Goal: Entertainment & Leisure: Browse casually

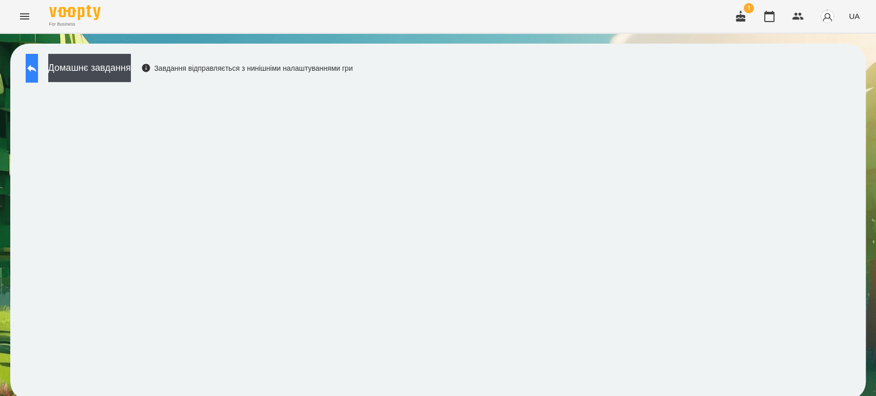
click at [38, 61] on button at bounding box center [32, 68] width 12 height 29
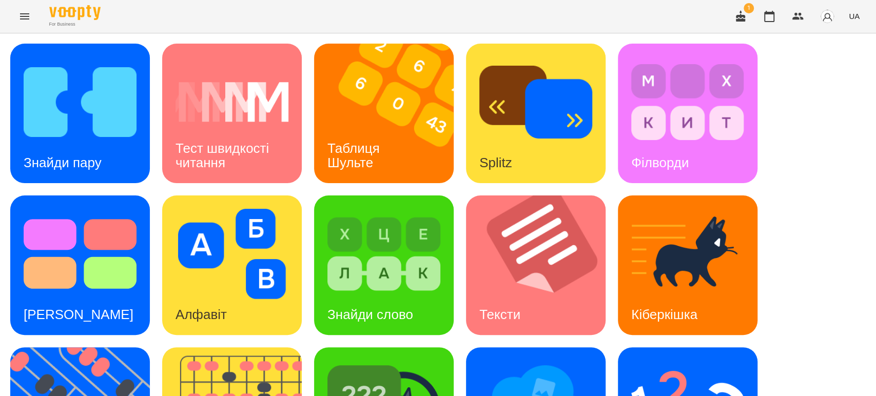
scroll to position [253, 0]
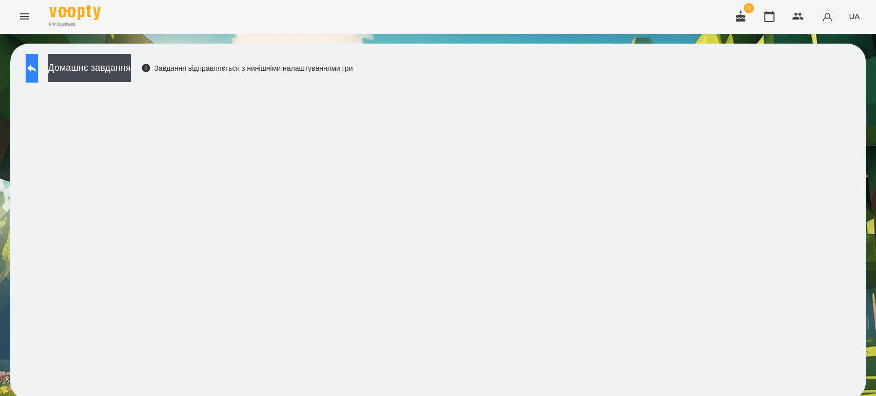
click at [38, 60] on button at bounding box center [32, 68] width 12 height 29
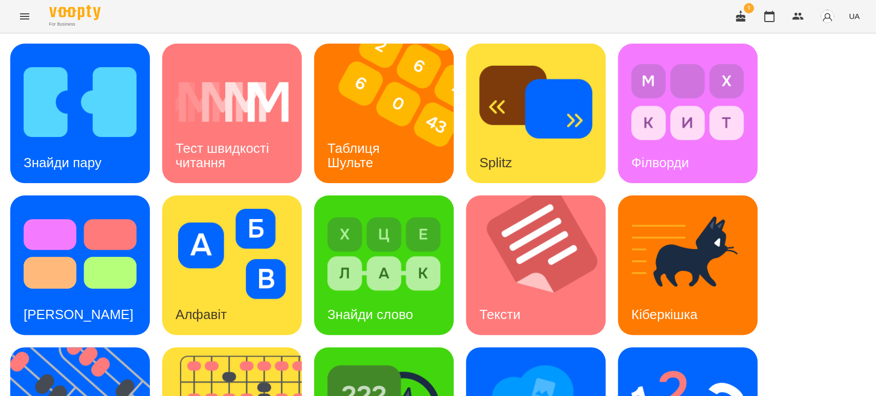
scroll to position [253, 0]
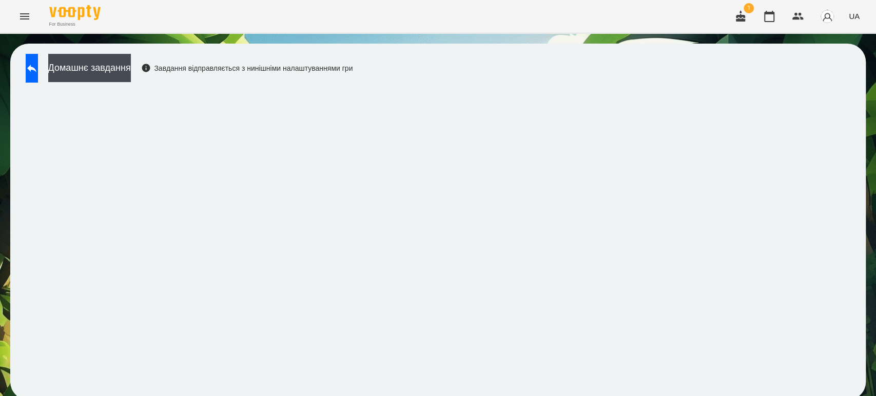
scroll to position [4, 0]
click at [36, 65] on icon at bounding box center [31, 69] width 9 height 8
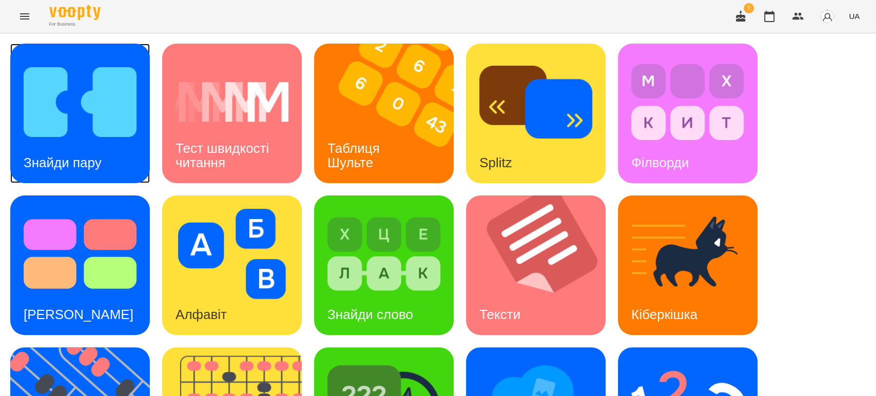
click at [97, 121] on img at bounding box center [80, 102] width 113 height 90
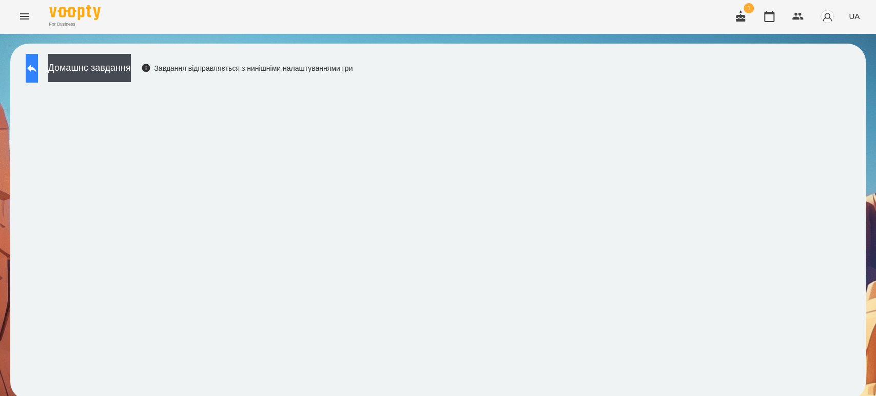
click at [36, 68] on icon at bounding box center [32, 68] width 12 height 12
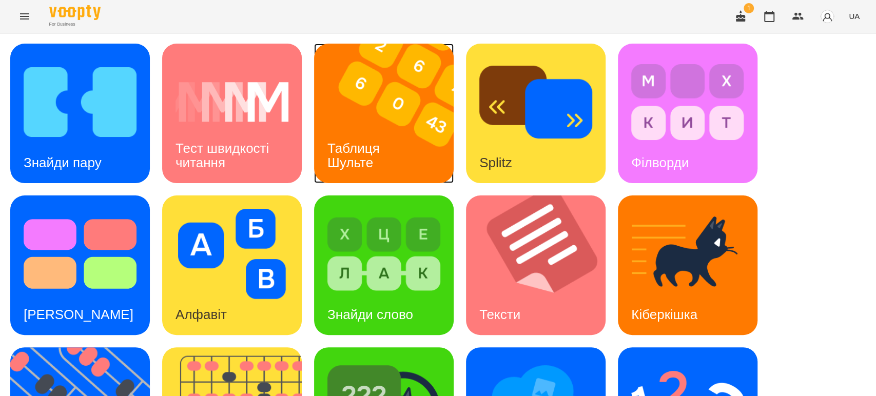
click at [381, 117] on img at bounding box center [390, 114] width 152 height 140
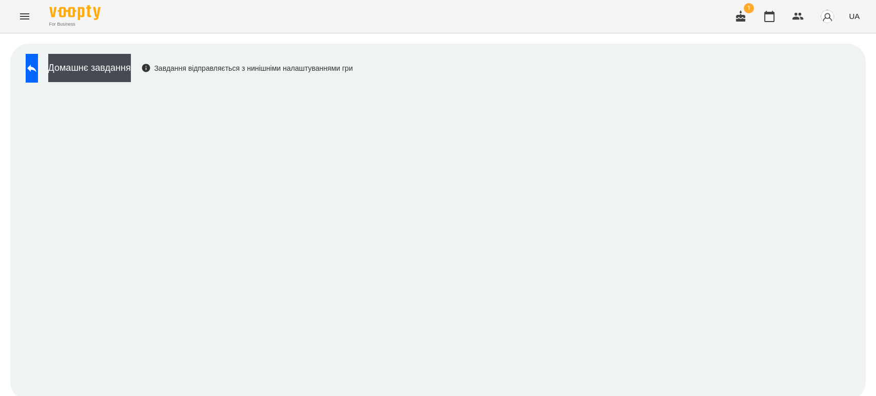
scroll to position [4, 0]
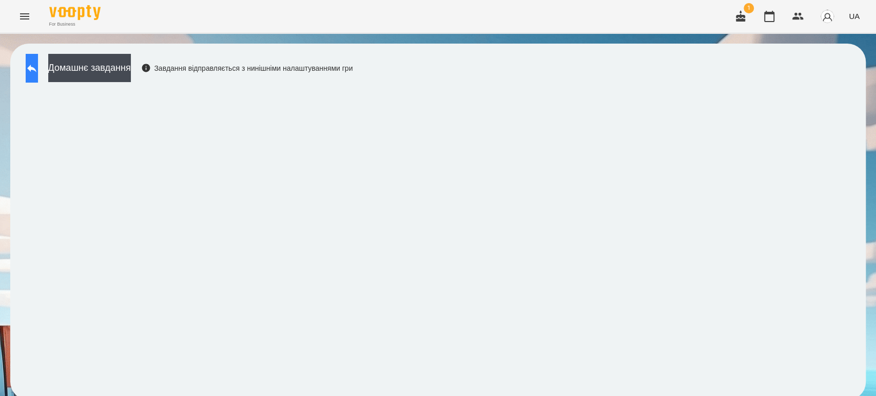
click at [38, 62] on icon at bounding box center [32, 68] width 12 height 12
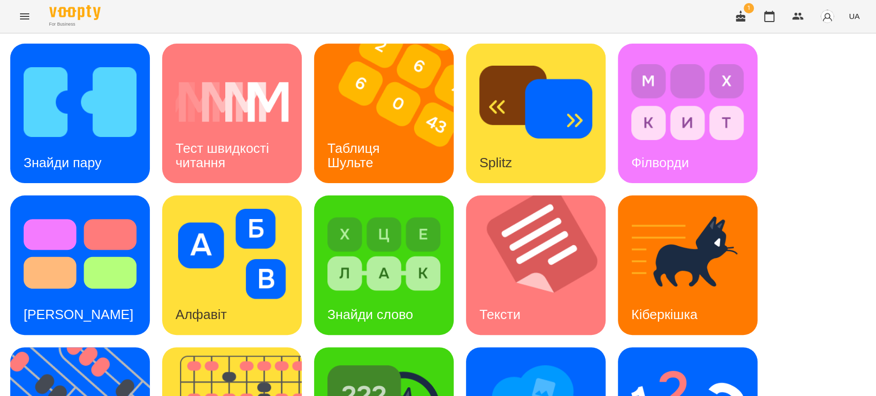
scroll to position [232, 0]
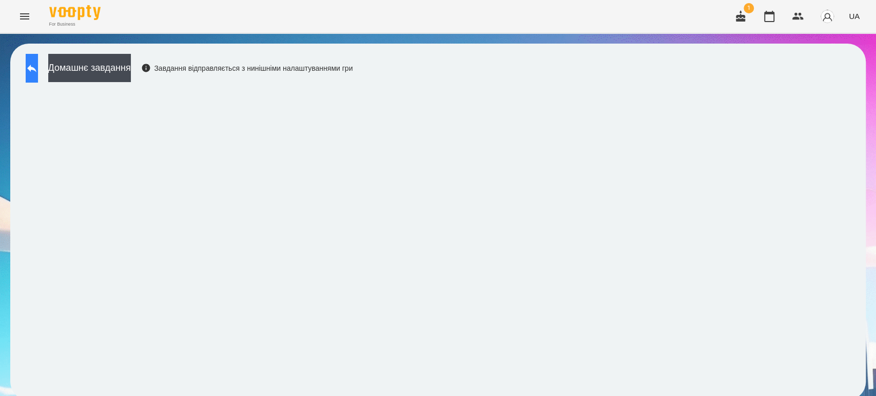
click at [36, 67] on icon at bounding box center [31, 69] width 9 height 8
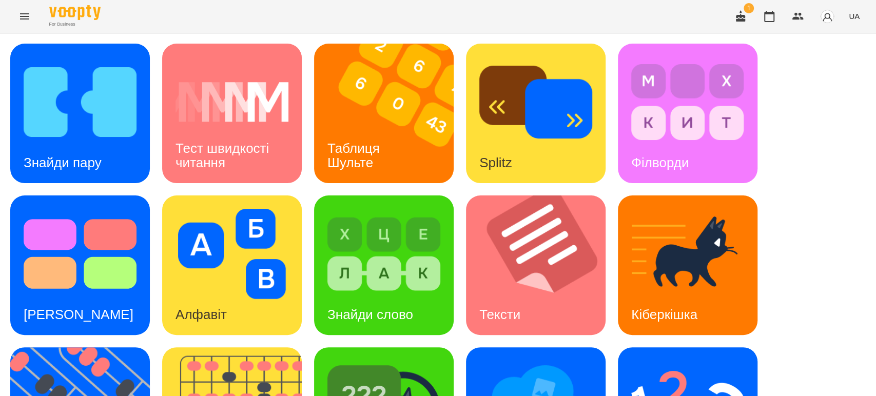
scroll to position [253, 0]
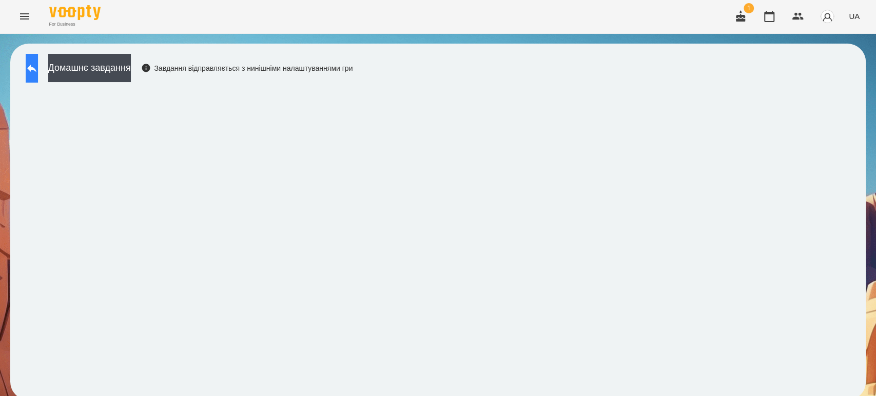
click at [38, 68] on icon at bounding box center [32, 68] width 12 height 12
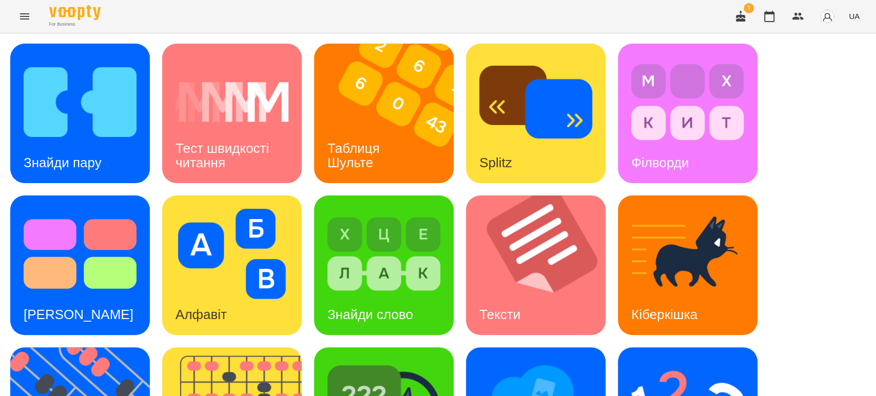
scroll to position [82, 0]
